Goal: Transaction & Acquisition: Purchase product/service

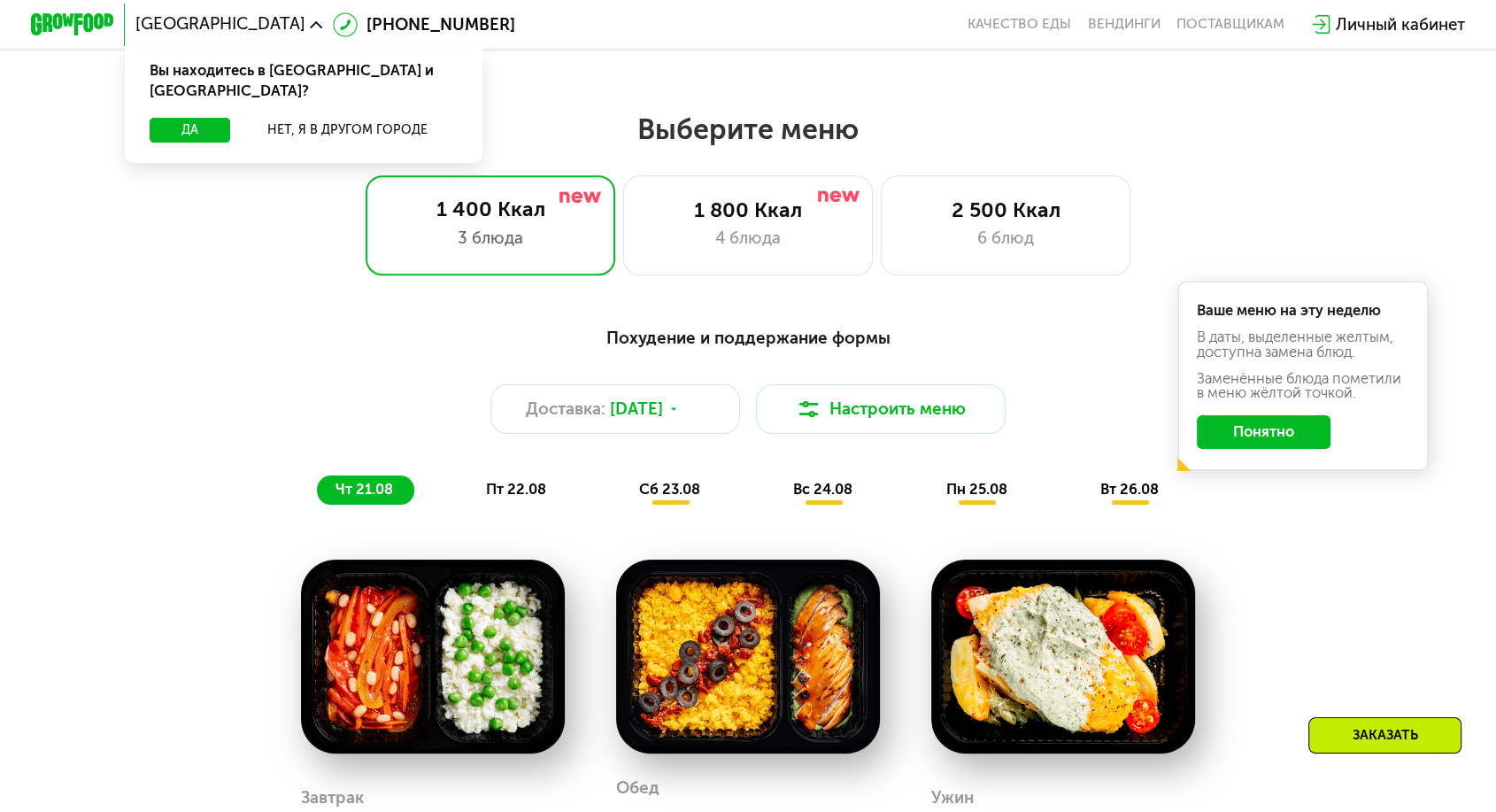
scroll to position [787, 0]
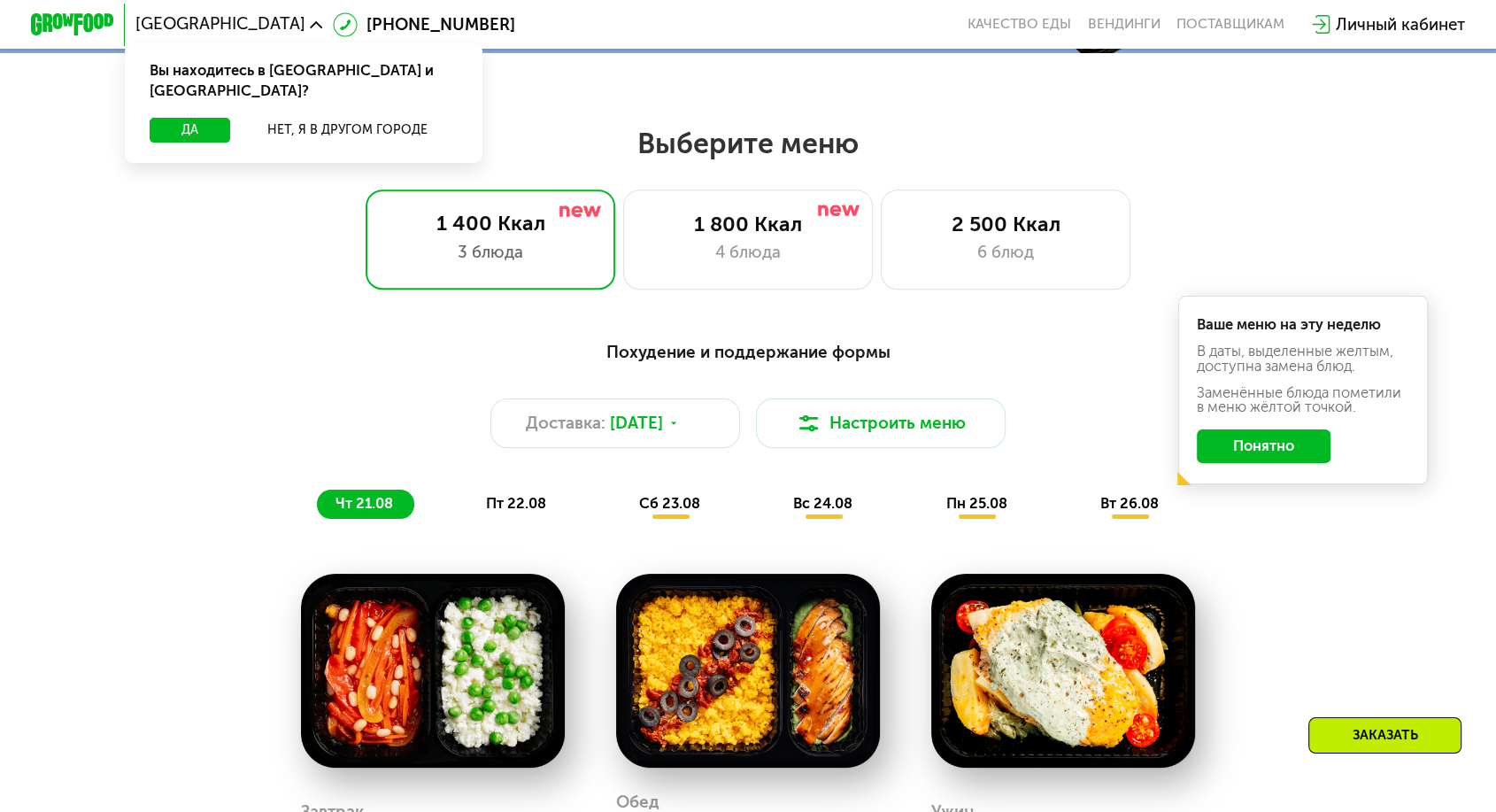
click at [531, 495] on span "пт 22.08" at bounding box center [516, 503] width 60 height 17
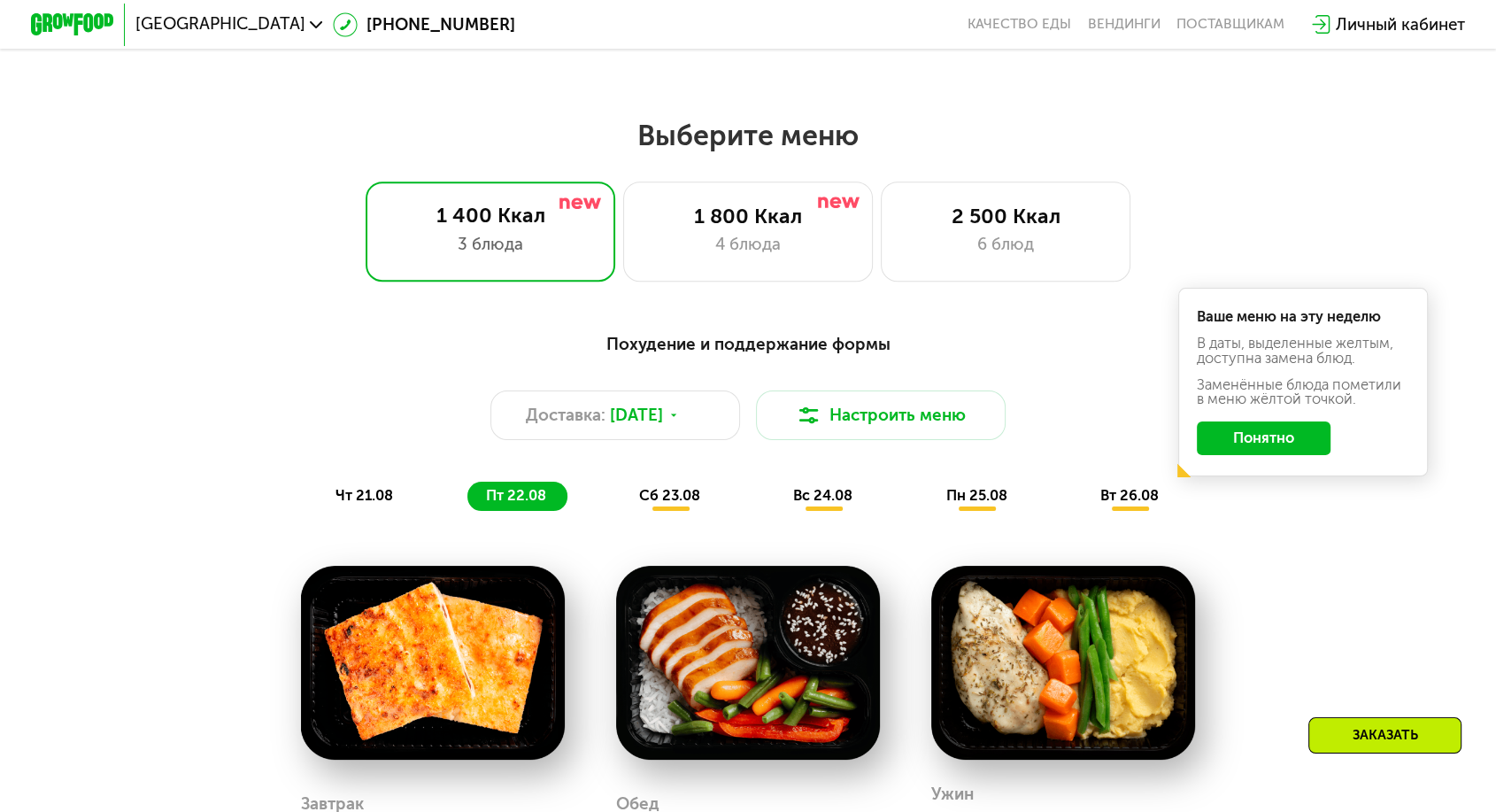
scroll to position [1082, 0]
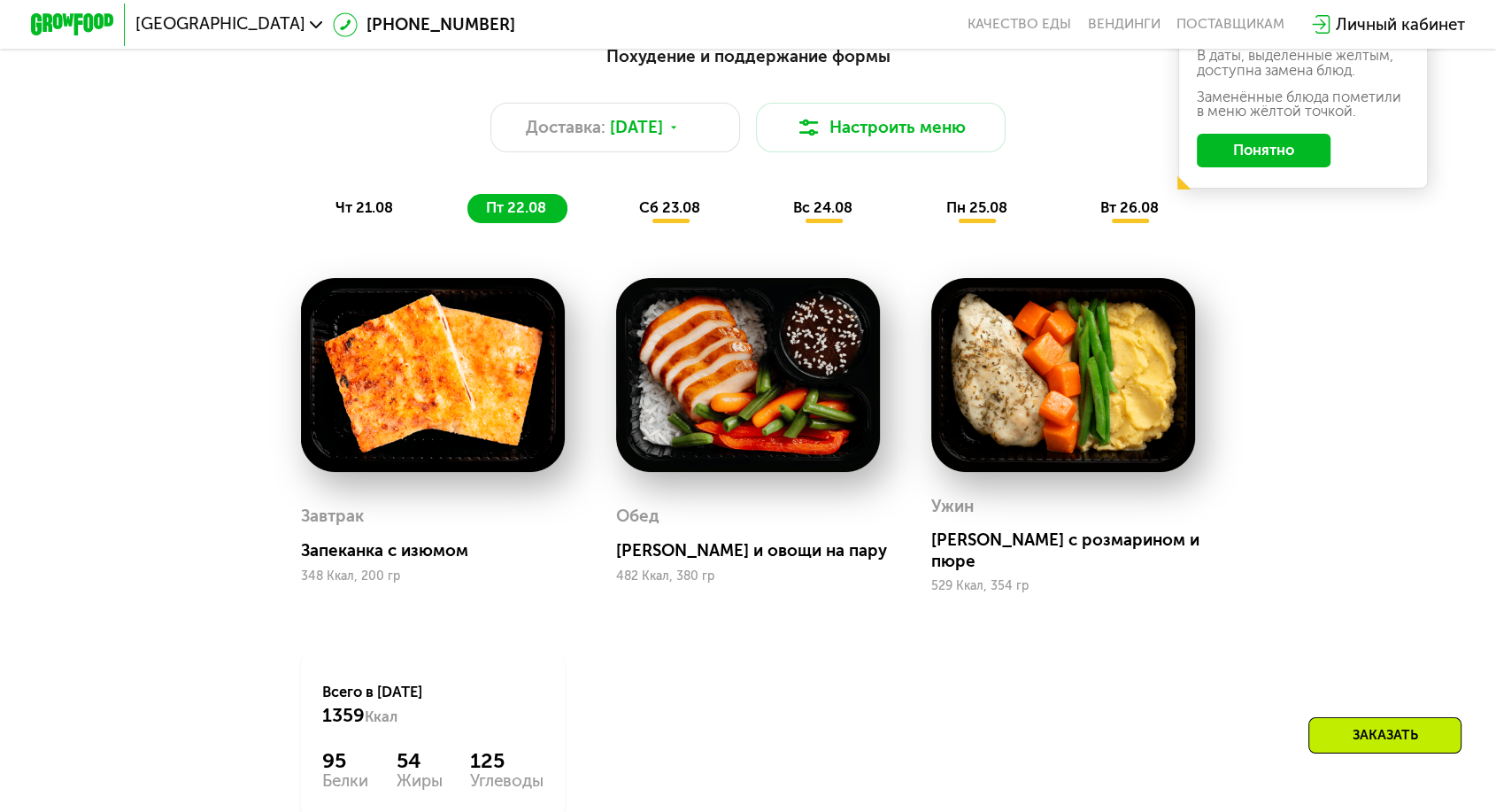
click at [666, 199] on span "сб 23.08" at bounding box center [669, 207] width 61 height 17
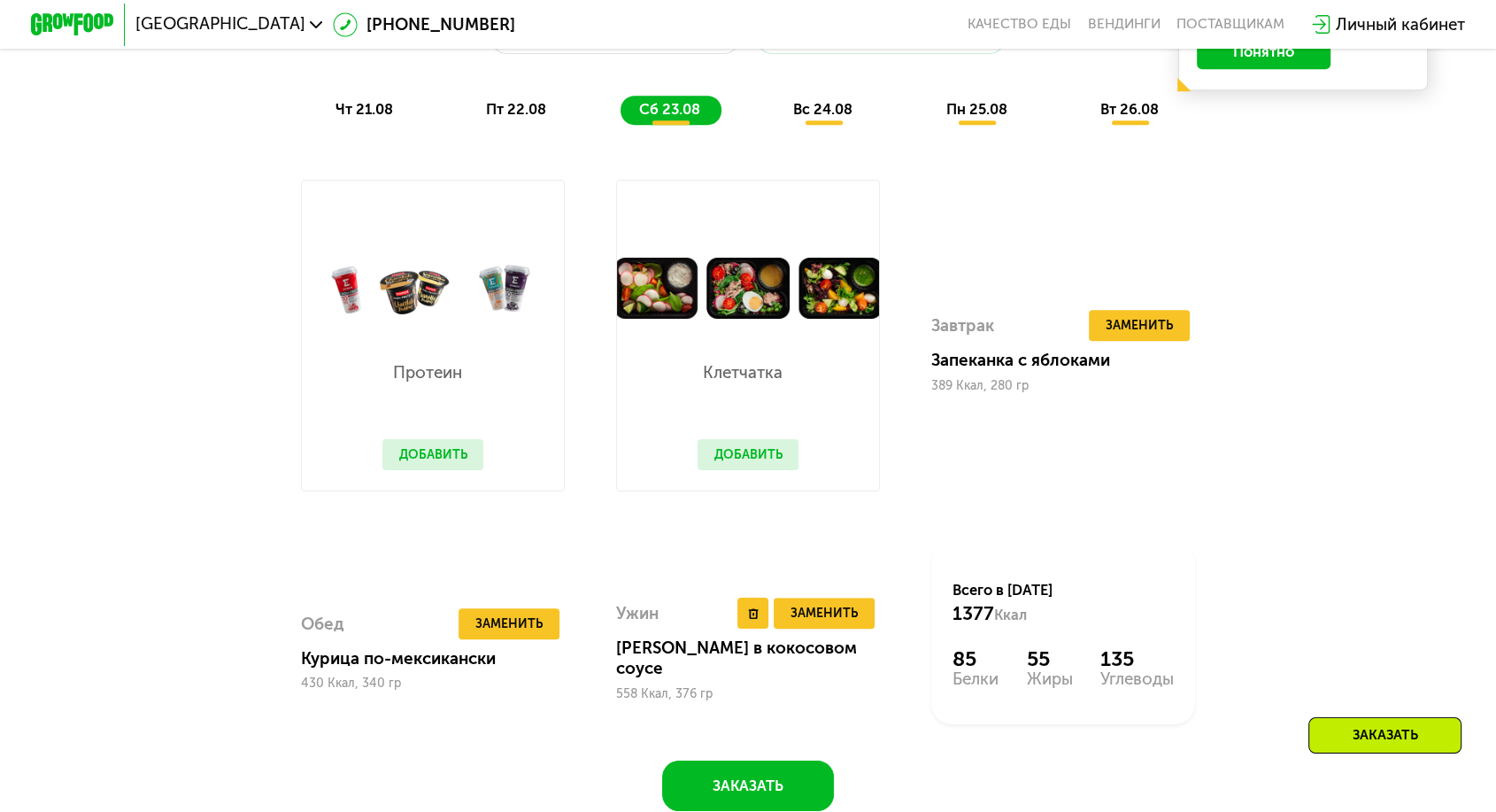
scroll to position [787, 0]
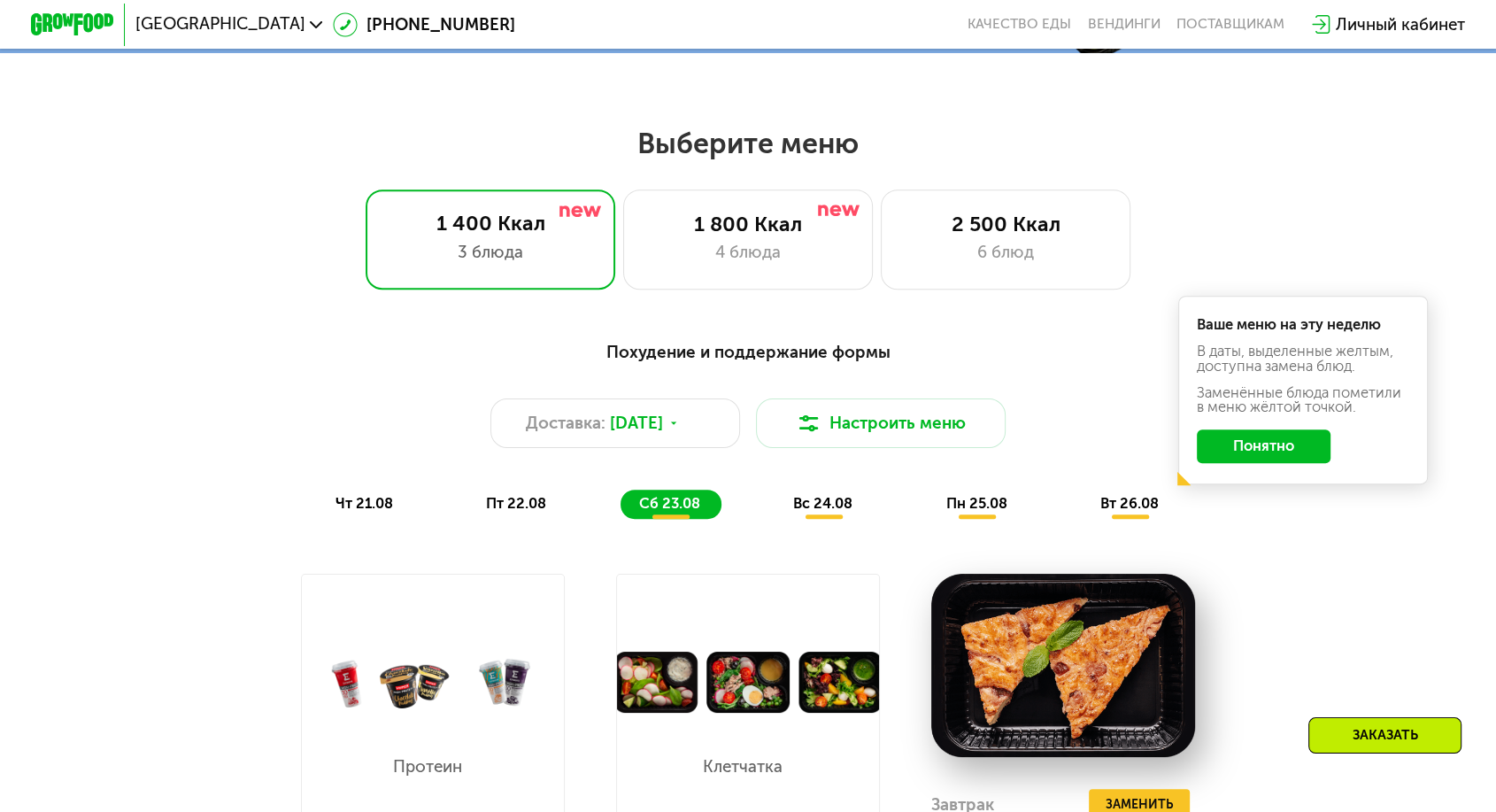
click at [809, 495] on span "вс 24.08" at bounding box center [822, 503] width 59 height 17
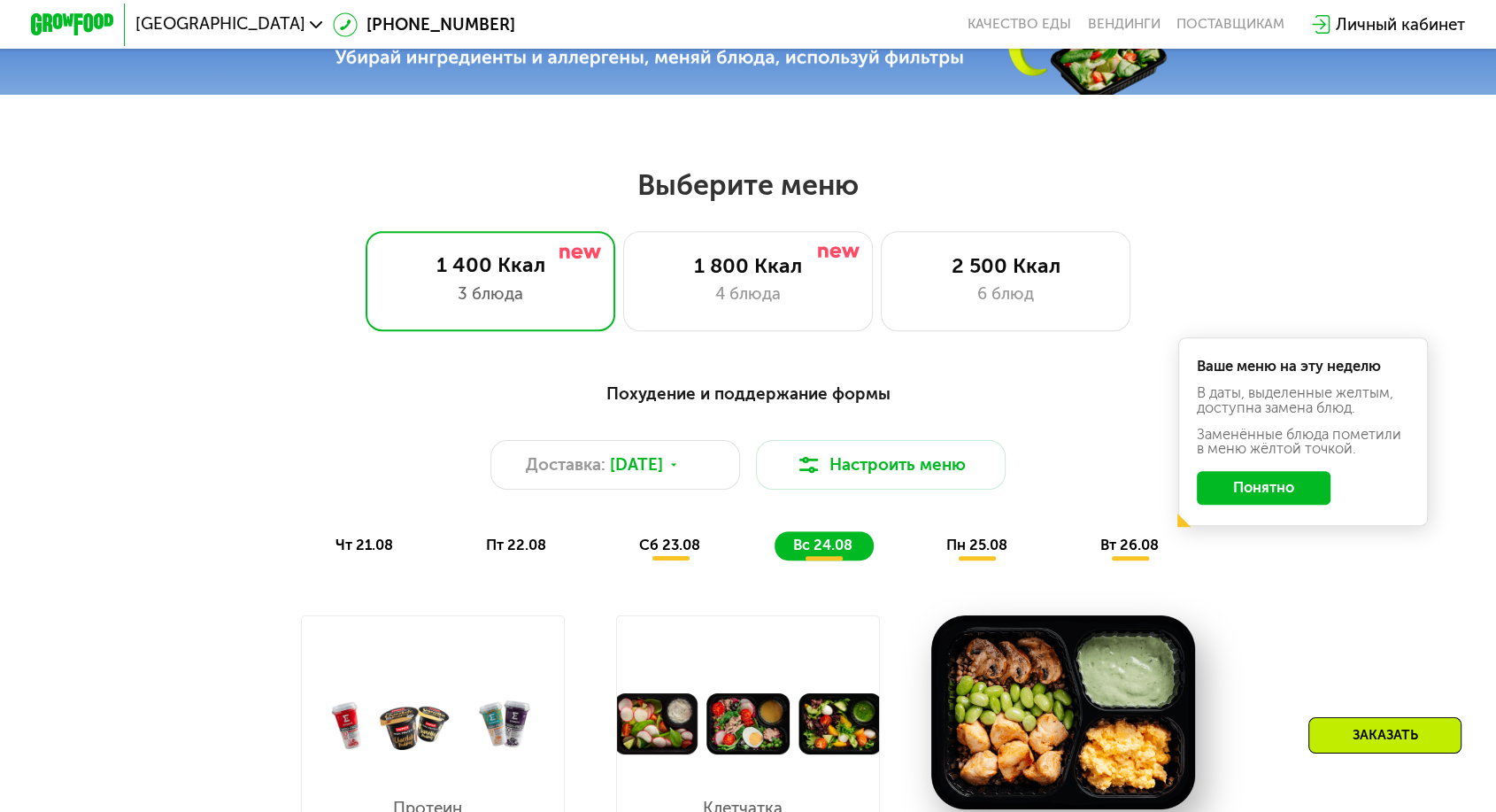
scroll to position [688, 0]
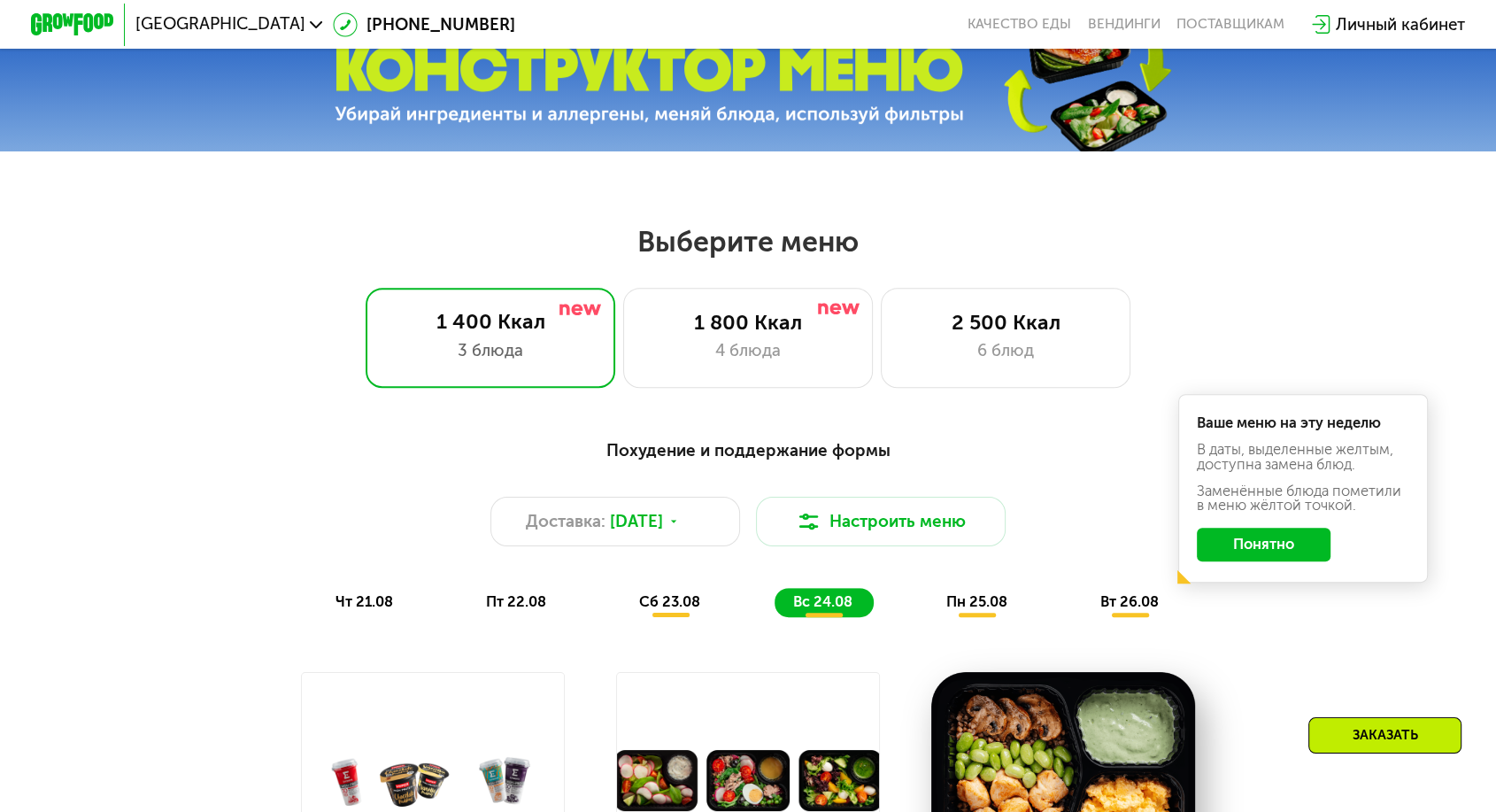
click at [946, 593] on span "пн 25.08" at bounding box center [976, 601] width 61 height 17
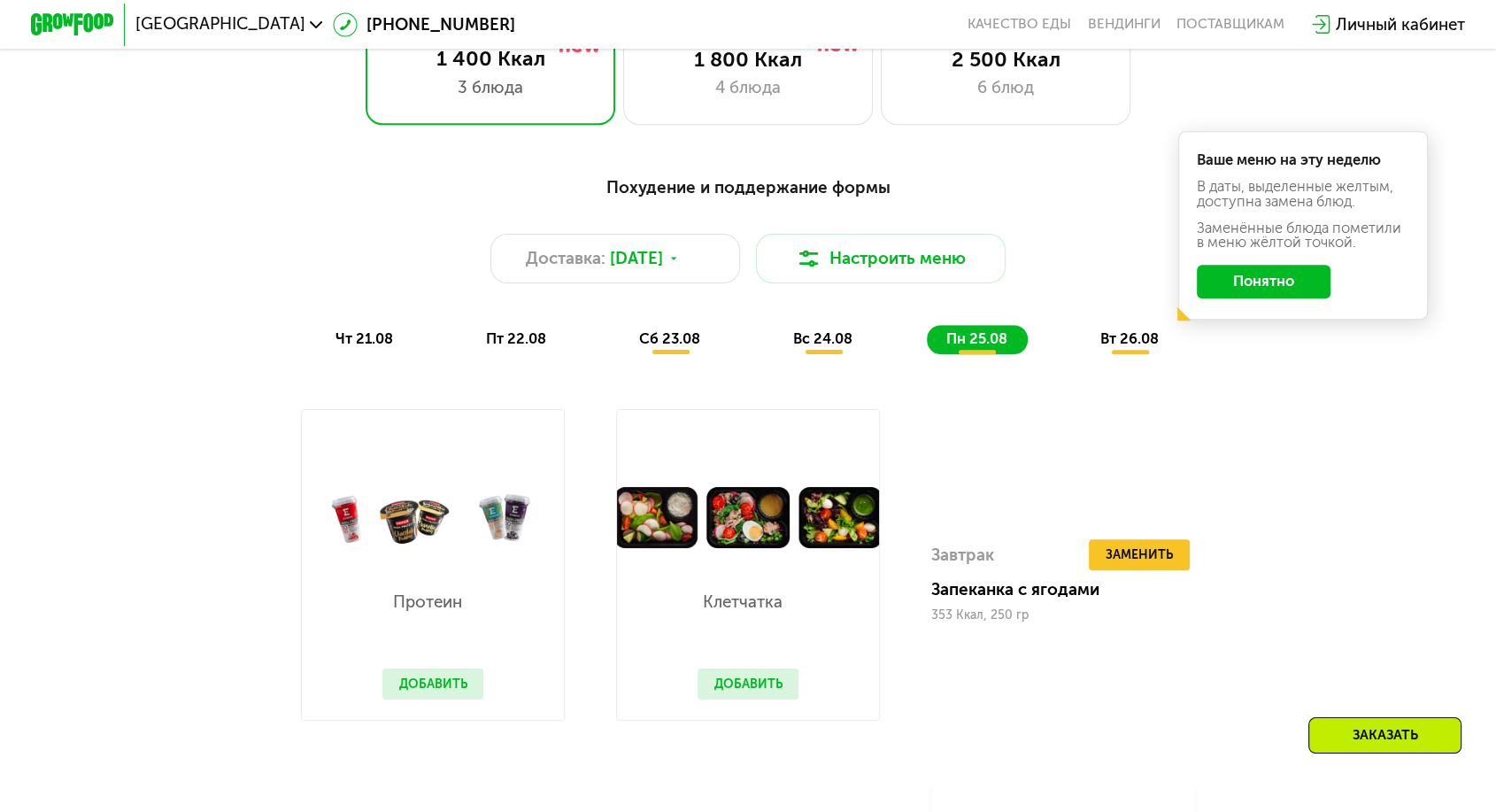
scroll to position [787, 0]
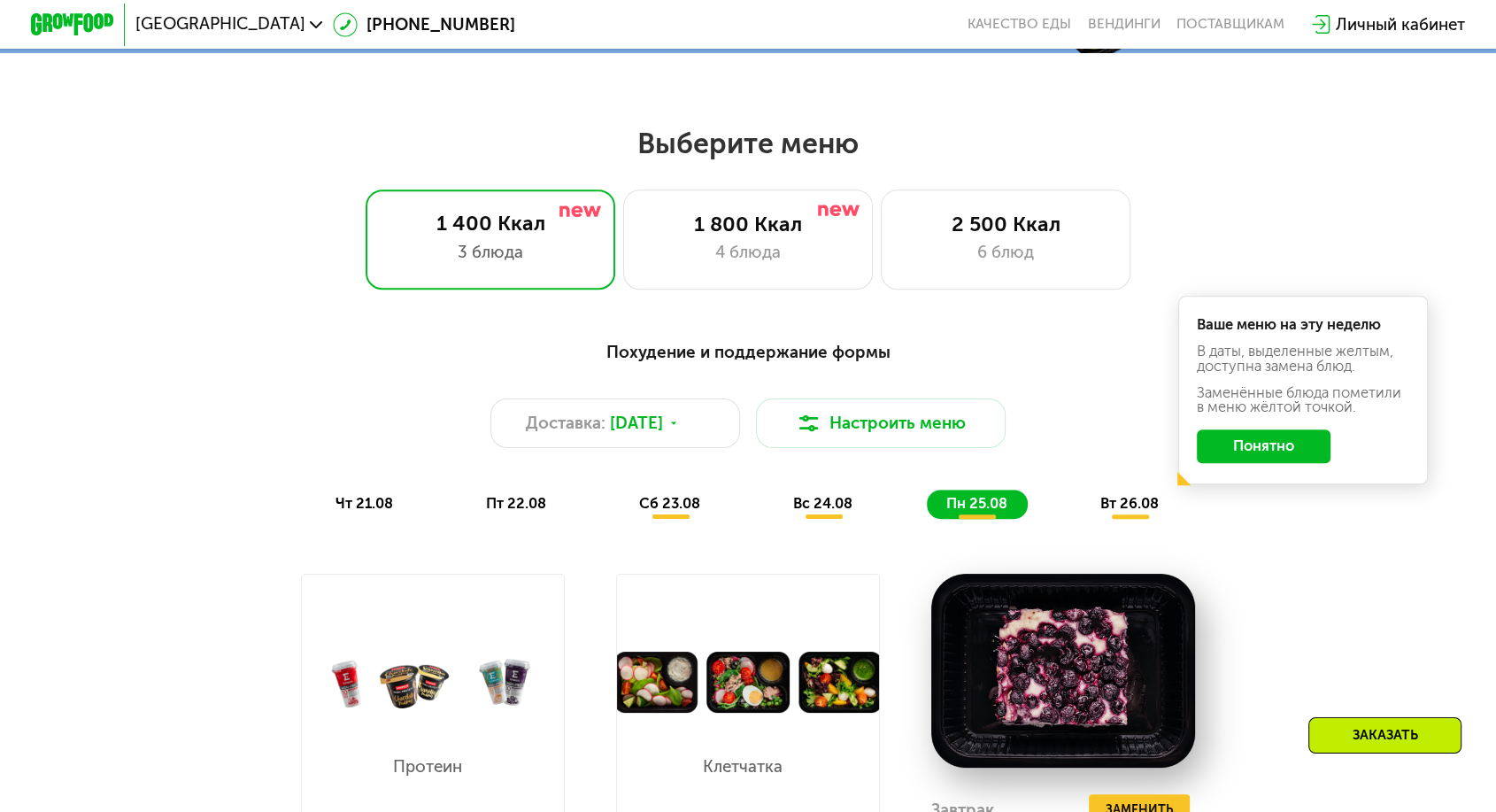
click at [1070, 470] on div "Похудение и поддержание формы Доставка: [DATE] Настроить меню чт 21.08 пт 22.08…" at bounding box center [748, 429] width 1255 height 204
click at [1081, 490] on div "вт 26.08" at bounding box center [1130, 504] width 98 height 29
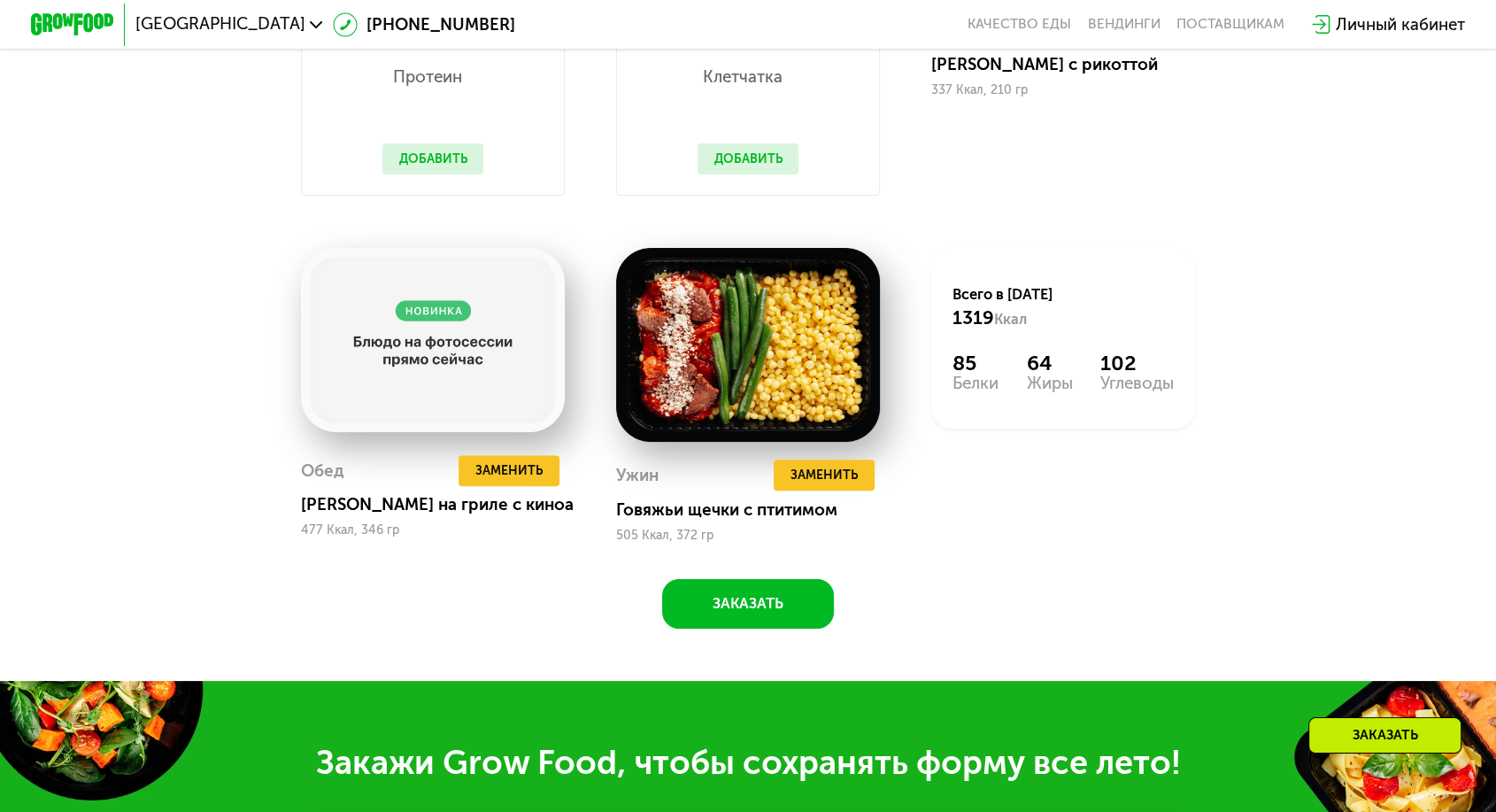
scroll to position [1475, 0]
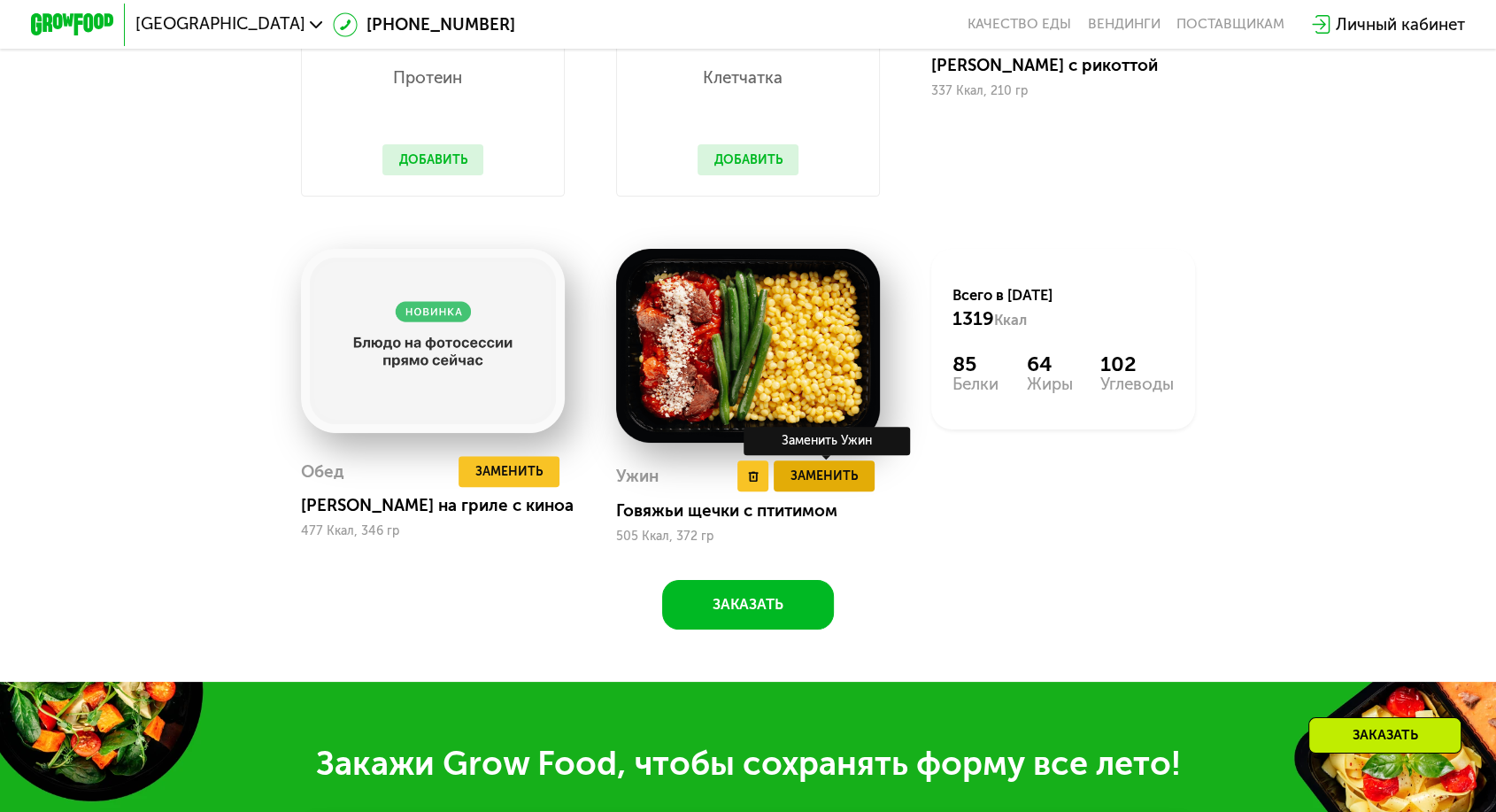
click at [815, 460] on button "Заменить" at bounding box center [824, 476] width 101 height 31
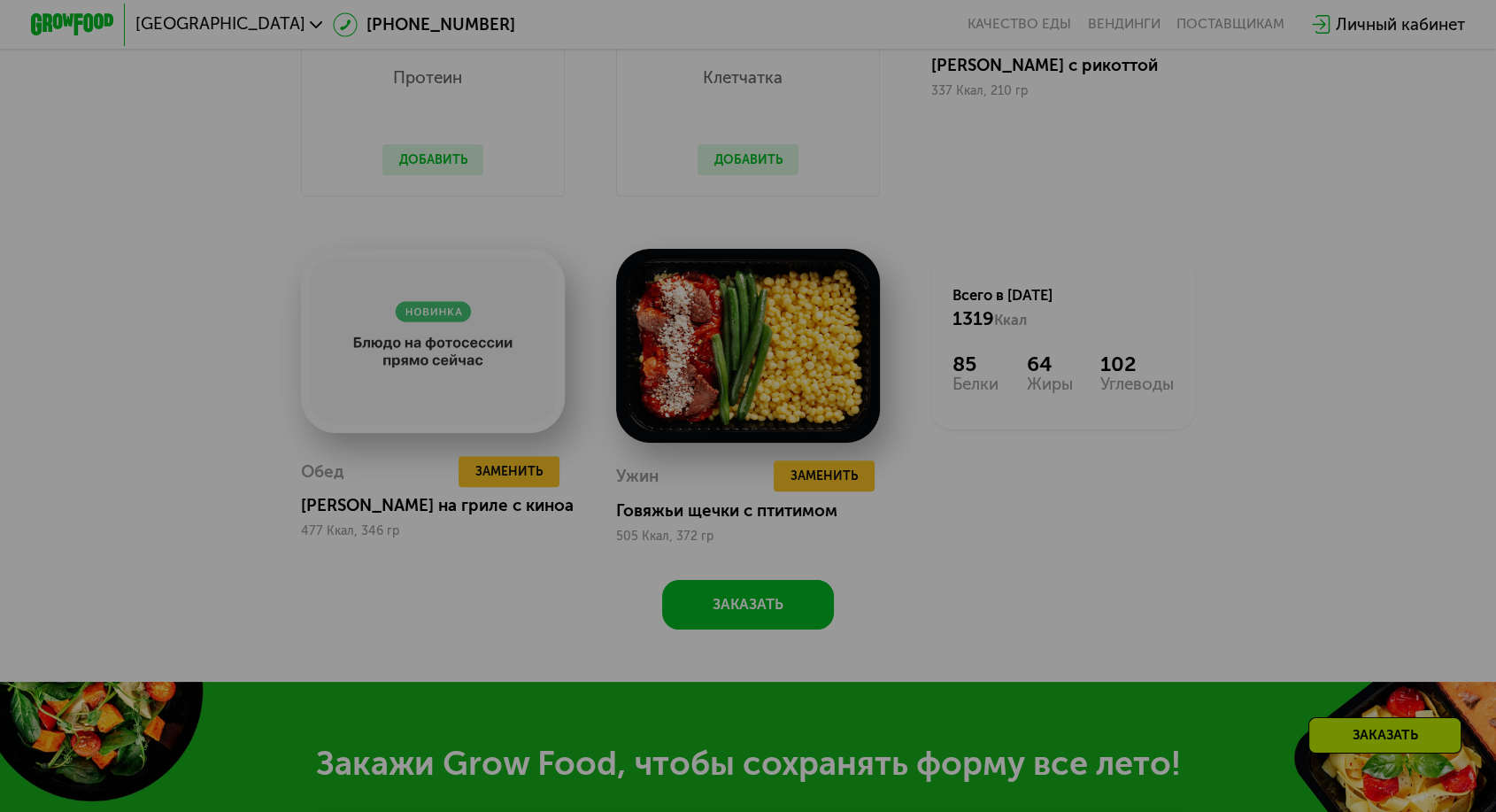
click at [809, 324] on div at bounding box center [748, 406] width 1496 height 812
click at [1134, 361] on div at bounding box center [748, 406] width 1496 height 812
click at [1387, 244] on div at bounding box center [748, 406] width 1496 height 812
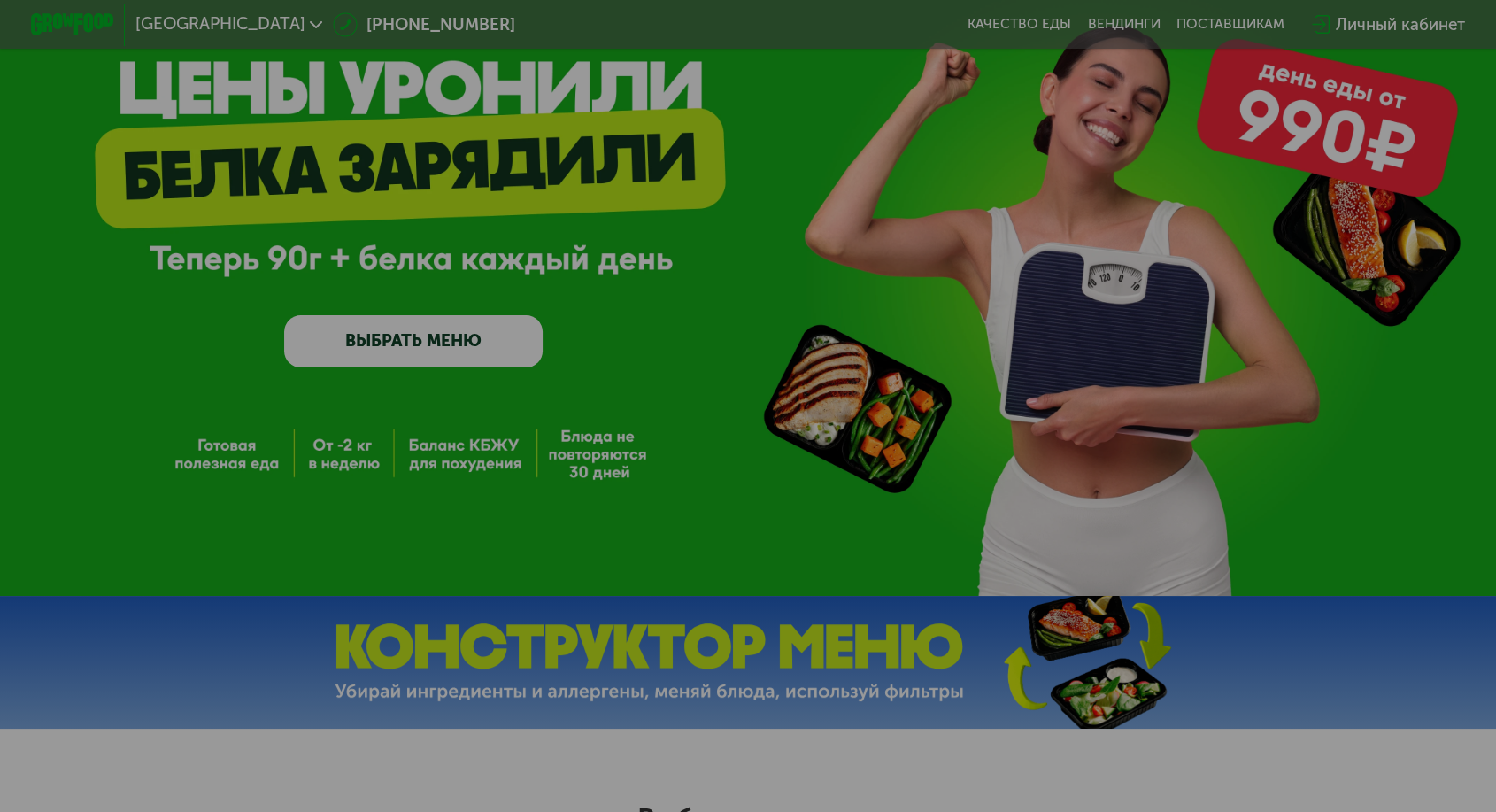
scroll to position [0, 0]
